Goal: Obtain resource: Download file/media

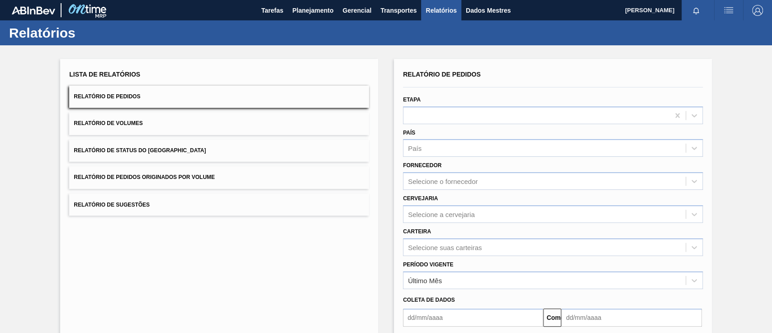
click at [167, 178] on font "Relatório de Pedidos Originados por Volume" at bounding box center [144, 177] width 141 height 6
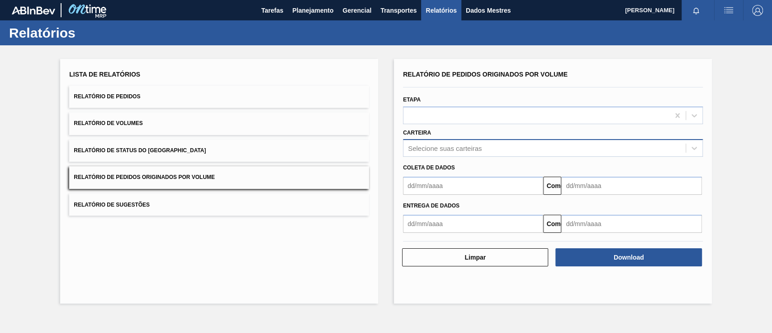
click at [463, 148] on font "Selecione suas carteiras" at bounding box center [445, 148] width 74 height 8
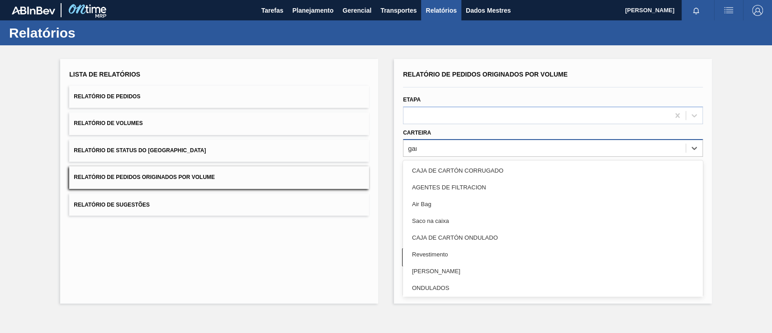
type input "garr"
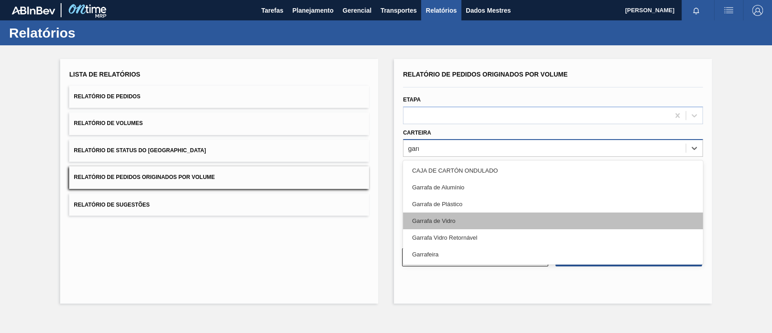
click at [464, 214] on div "Garrafa de Vidro" at bounding box center [553, 220] width 300 height 17
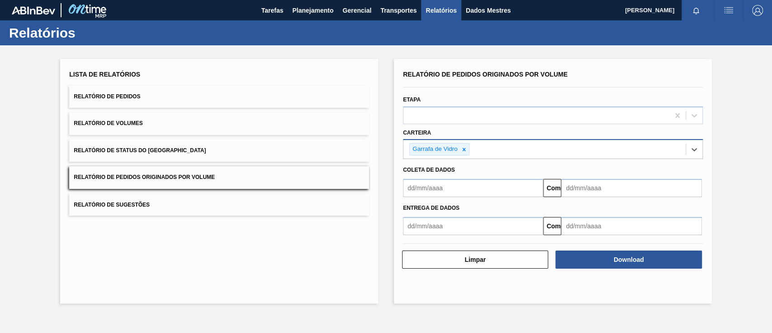
click at [456, 187] on input "text" at bounding box center [473, 188] width 140 height 18
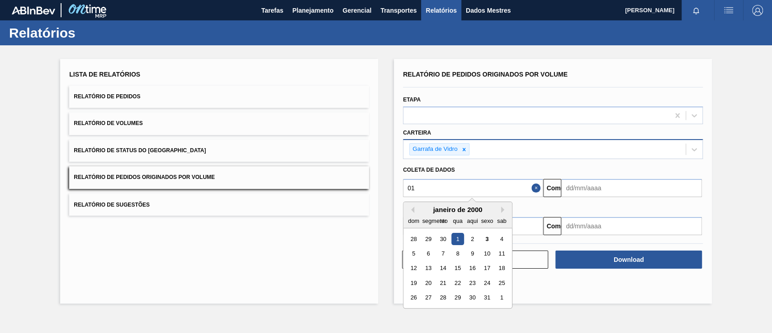
type input "[DATE]"
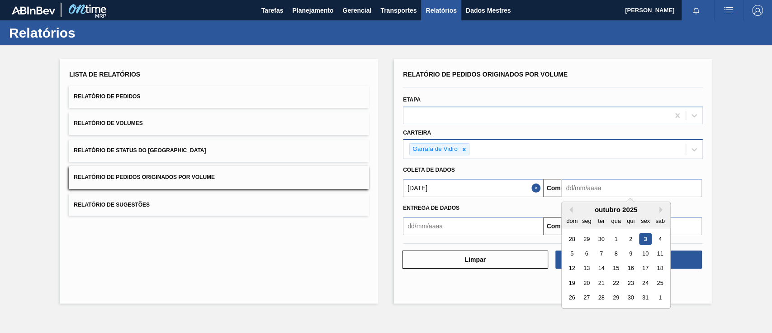
click at [571, 192] on input "text" at bounding box center [631, 188] width 140 height 18
click at [600, 255] on font "7" at bounding box center [601, 253] width 3 height 7
type input "[DATE]"
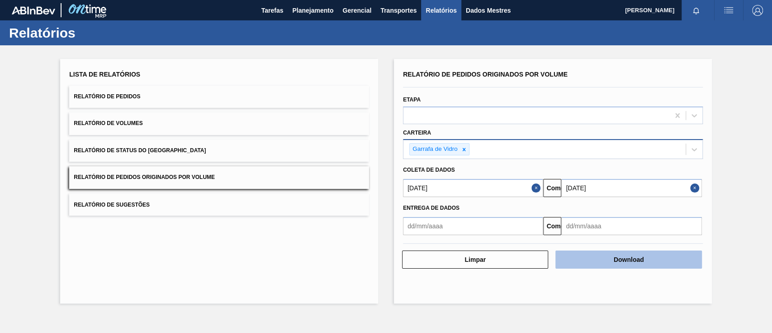
click at [622, 258] on font "Download" at bounding box center [629, 259] width 30 height 7
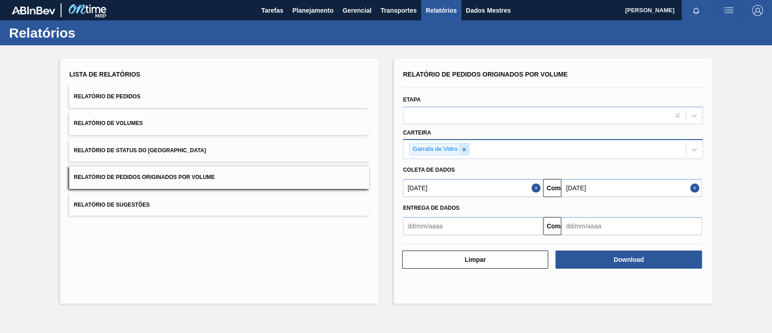
click at [463, 150] on icon at bounding box center [464, 149] width 6 height 6
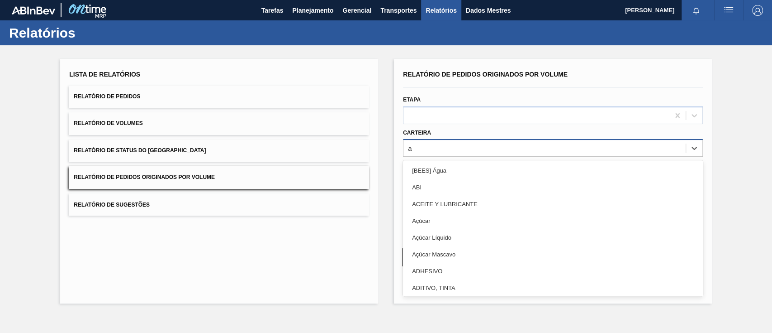
type input "aç"
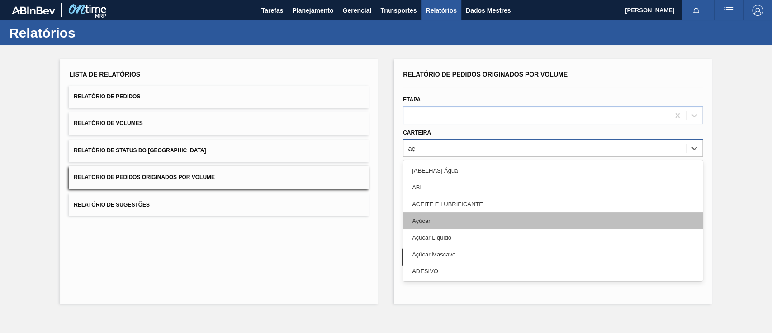
click at [432, 226] on div "Açúcar" at bounding box center [553, 220] width 300 height 17
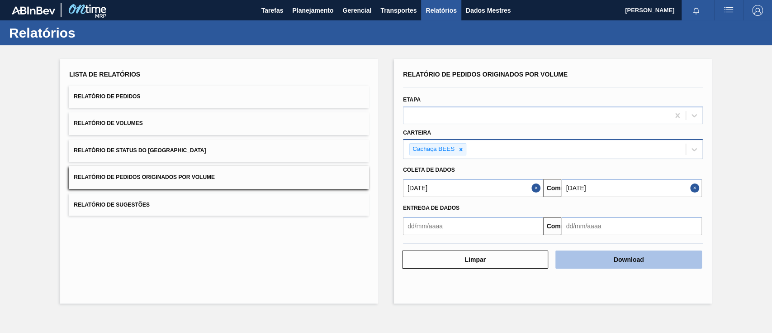
click at [604, 254] on button "Download" at bounding box center [629, 259] width 146 height 18
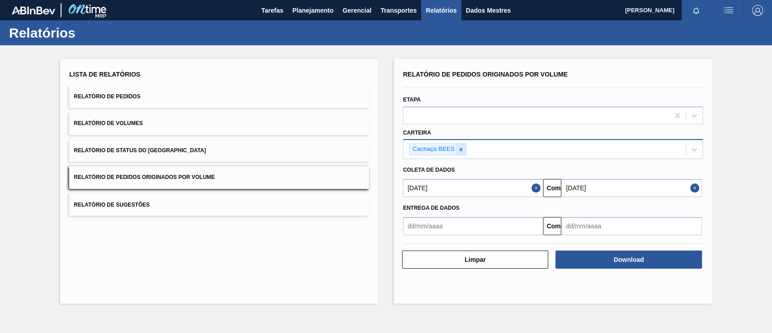
click at [458, 147] on icon at bounding box center [461, 149] width 6 height 6
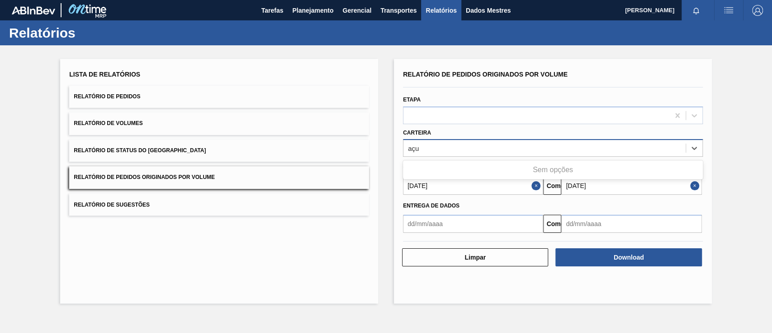
type input "aç"
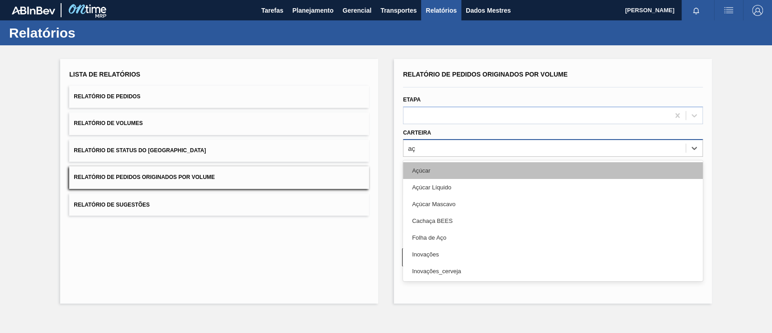
click at [456, 172] on div "Açúcar" at bounding box center [553, 170] width 300 height 17
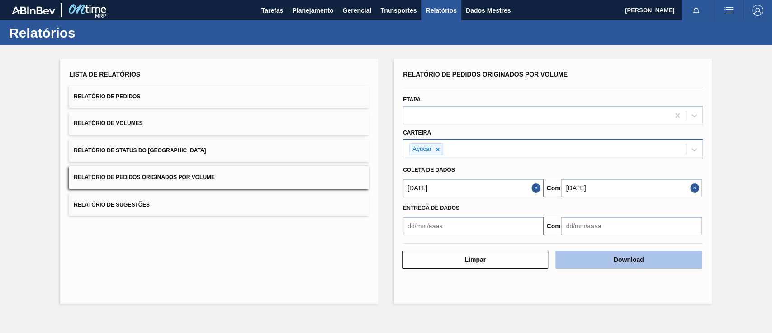
click at [611, 252] on button "Download" at bounding box center [629, 259] width 146 height 18
